Goal: Task Accomplishment & Management: Manage account settings

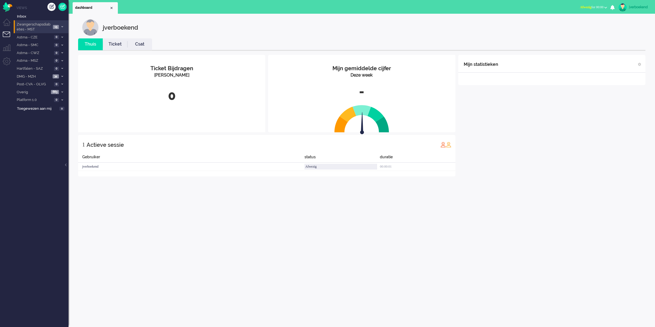
click at [47, 27] on span "Zwangerschapsdiabetes - MST" at bounding box center [33, 27] width 35 height 10
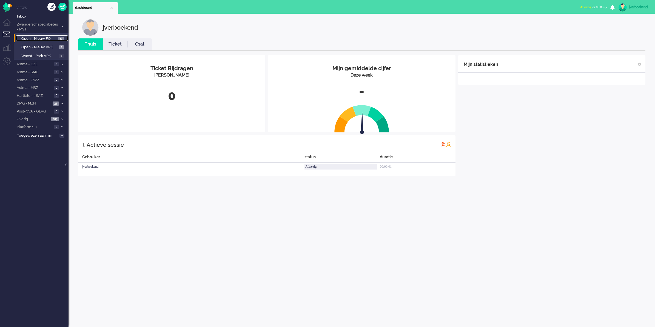
click at [46, 39] on span "Open - Nieuw FO" at bounding box center [38, 38] width 35 height 5
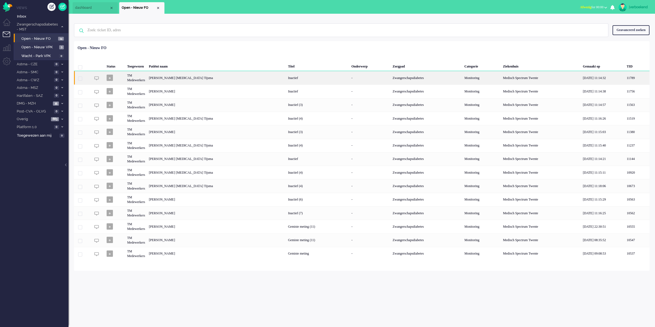
click at [286, 81] on div "Inactief" at bounding box center [317, 77] width 63 height 13
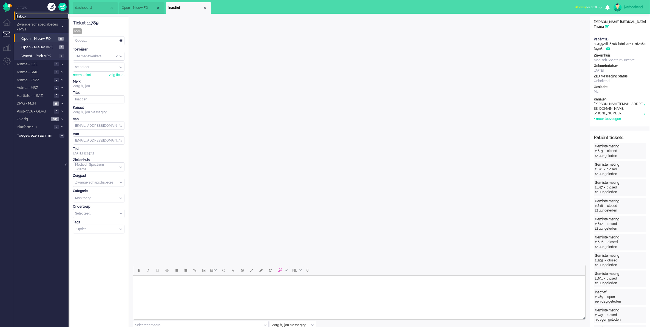
click at [26, 17] on span "Inbox" at bounding box center [43, 16] width 52 height 5
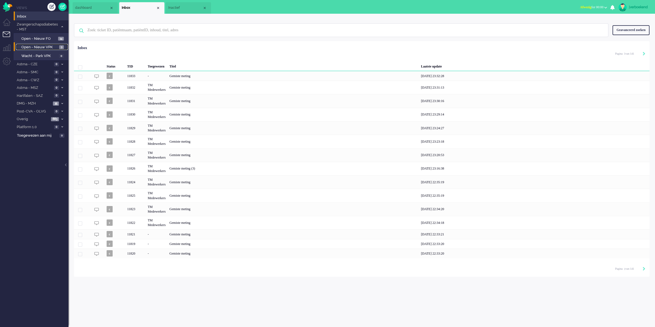
click at [45, 47] on span "Open - Nieuw VPK" at bounding box center [39, 47] width 36 height 5
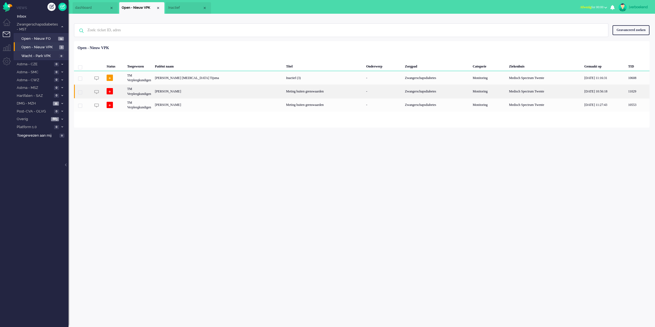
click at [305, 95] on div "Meting buiten grenswaarden" at bounding box center [324, 90] width 80 height 13
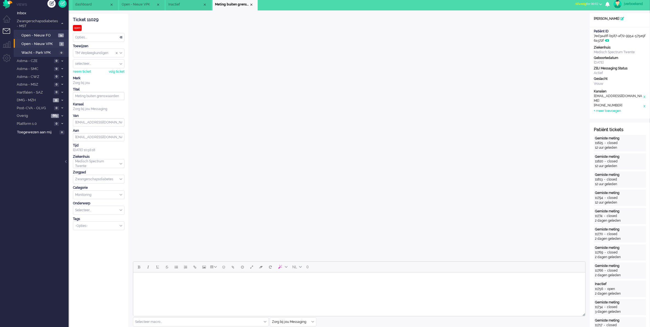
scroll to position [2, 0]
